Goal: Navigation & Orientation: Go to known website

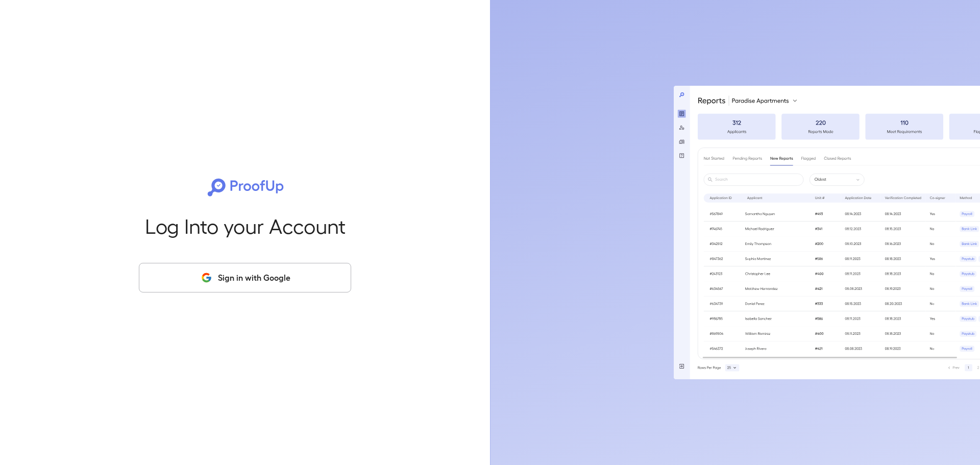
click at [282, 295] on div "Log Into your Account Sign in with Google" at bounding box center [244, 232] width 457 height 465
click at [282, 280] on button "Sign in with Google" at bounding box center [245, 278] width 212 height 30
